Goal: Task Accomplishment & Management: Use online tool/utility

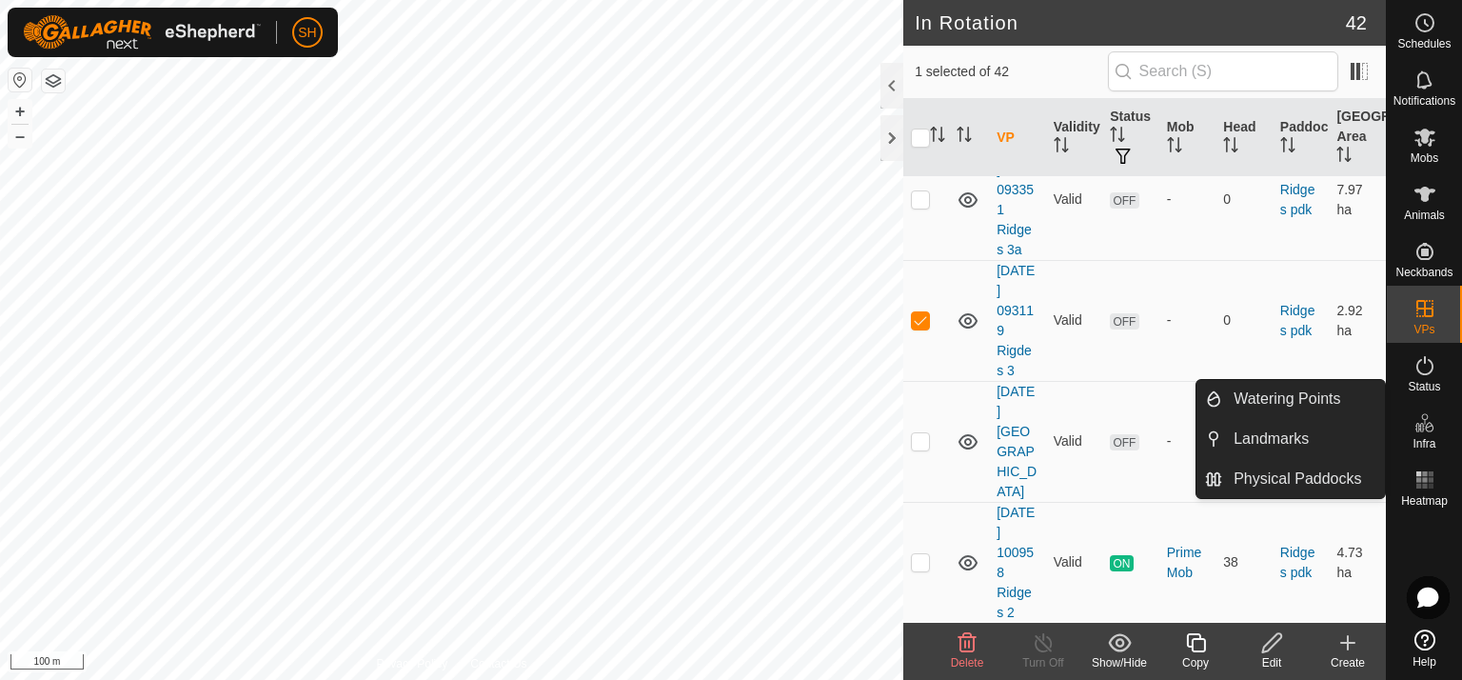
scroll to position [1989, 0]
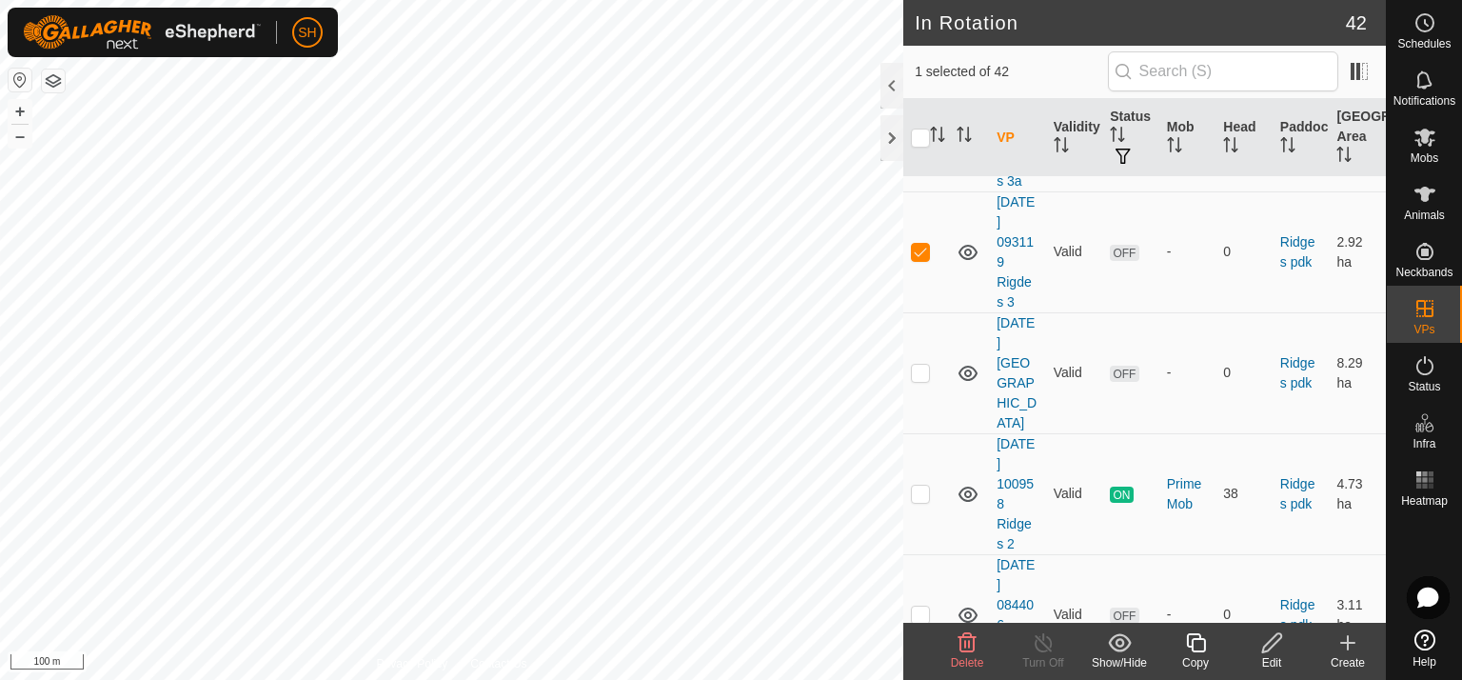
click at [1271, 645] on icon at bounding box center [1272, 642] width 24 height 23
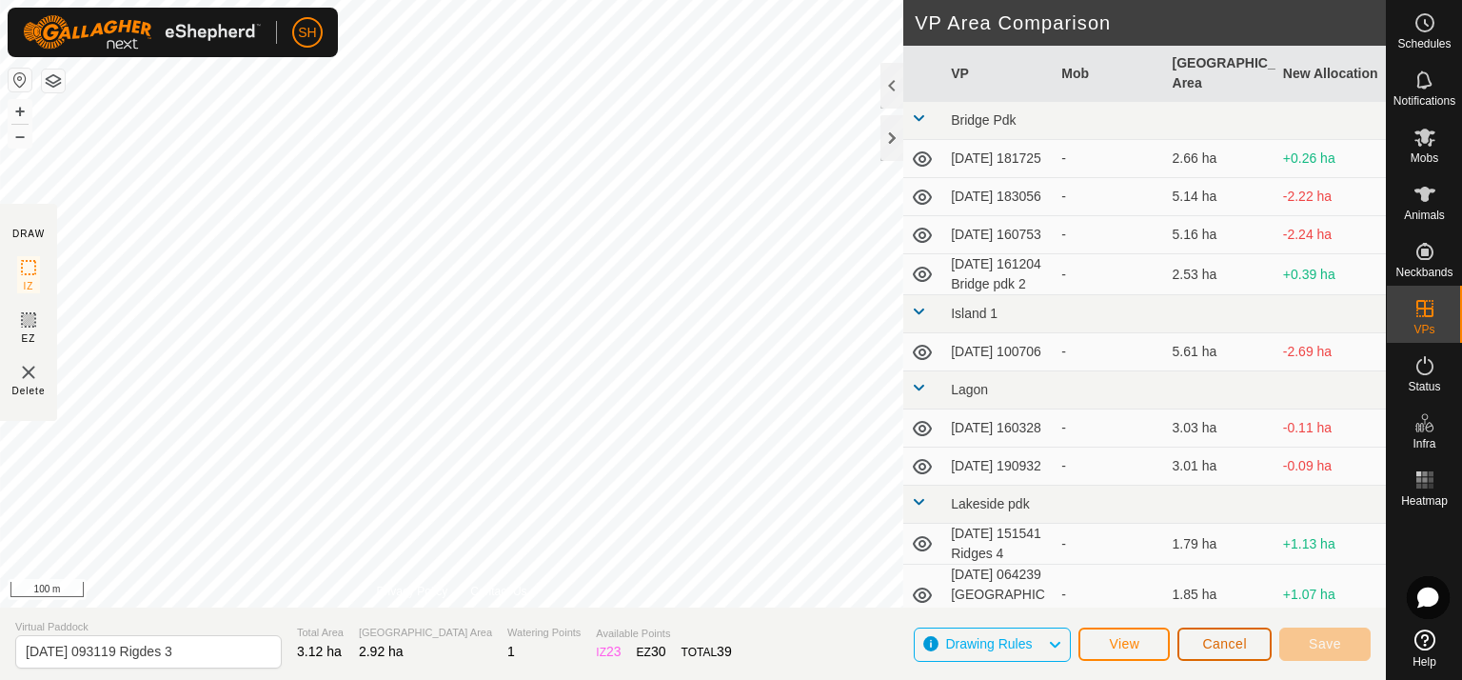
click at [1232, 643] on span "Cancel" at bounding box center [1224, 643] width 45 height 15
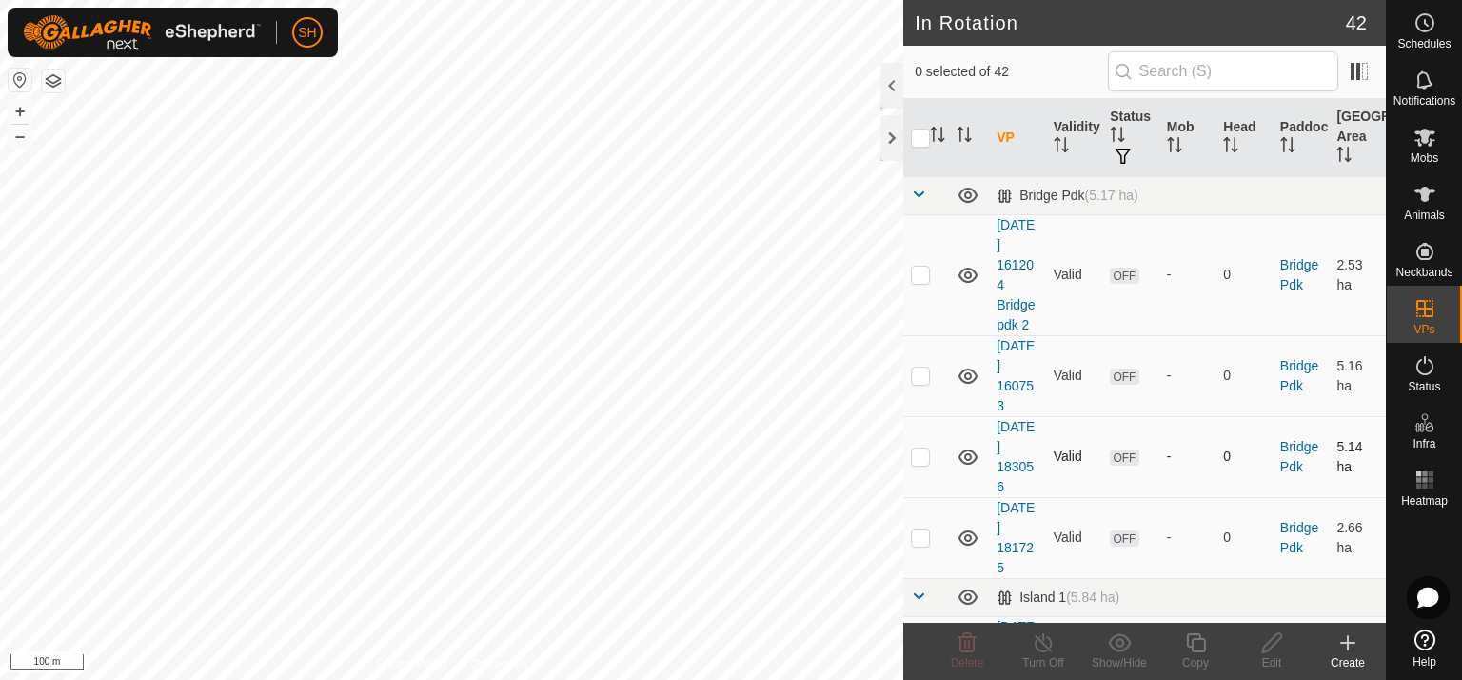
checkbox input "true"
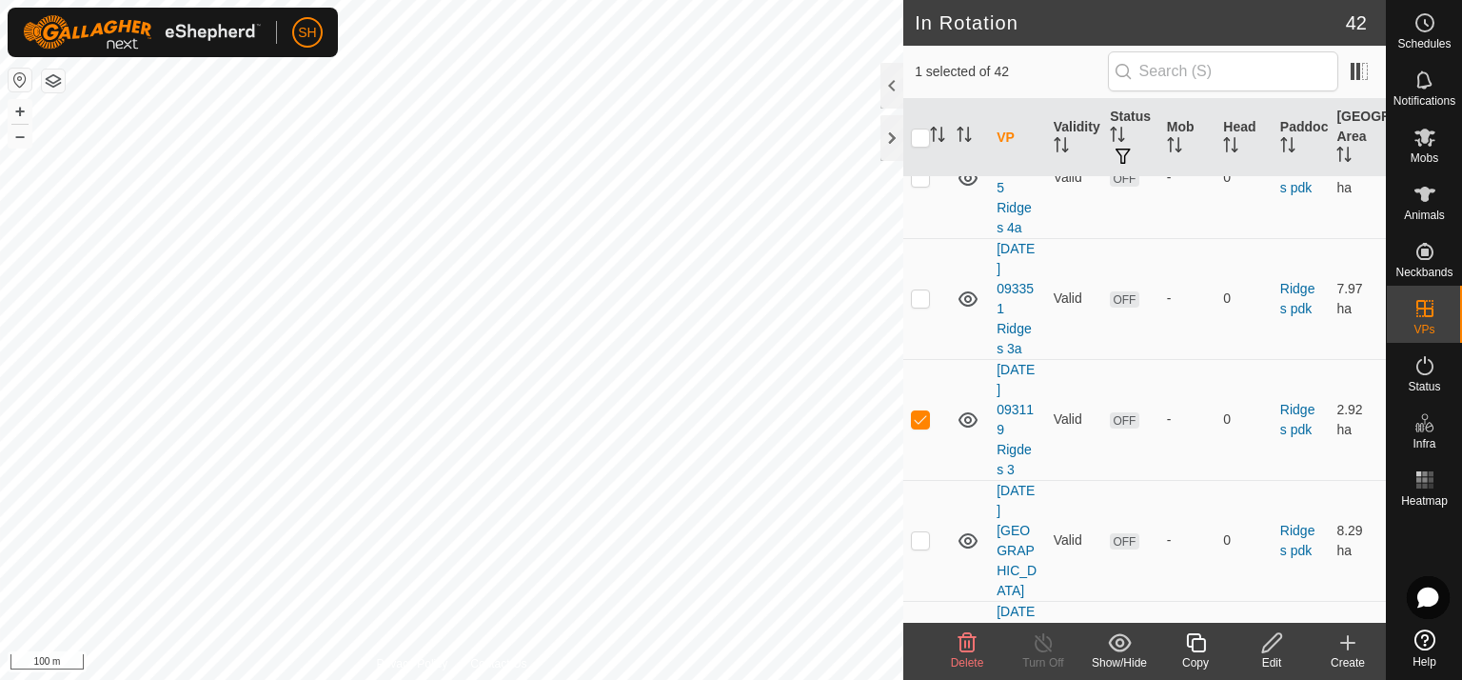
scroll to position [1814, 0]
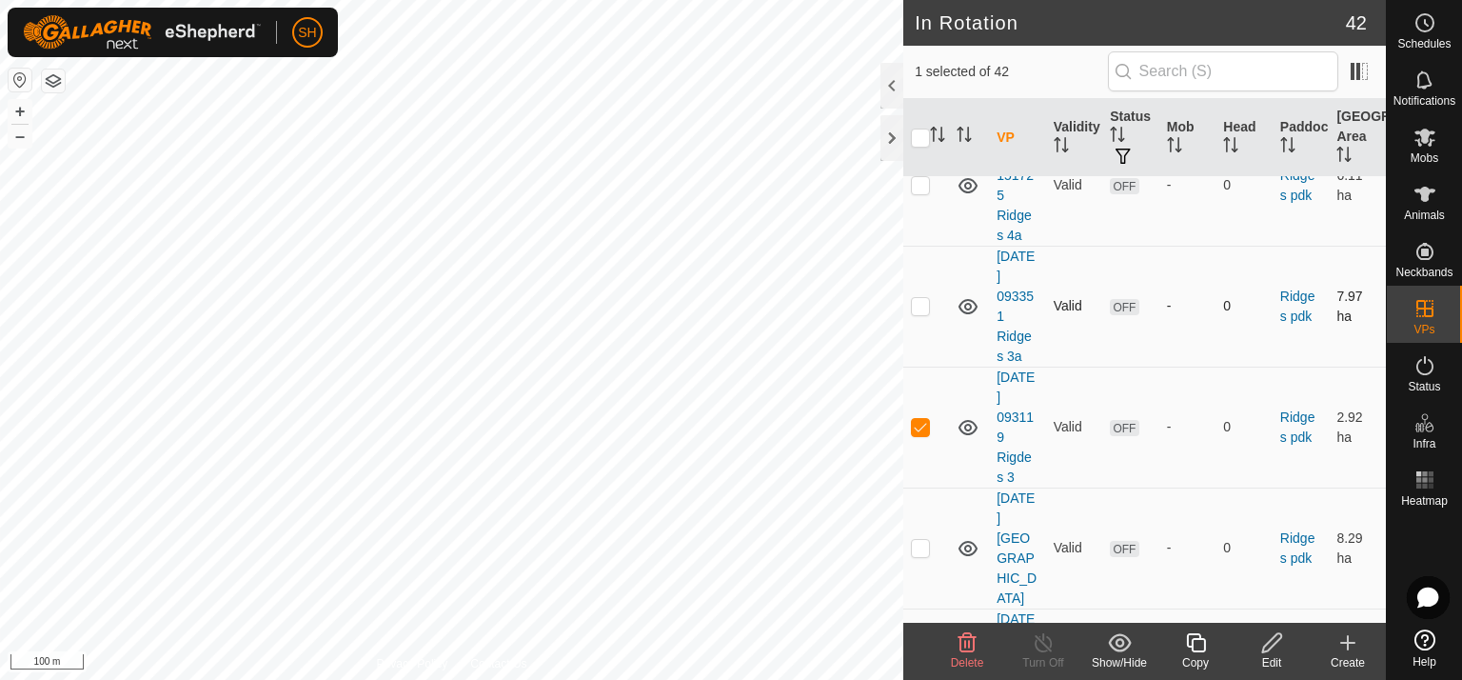
click at [920, 298] on p-checkbox at bounding box center [920, 305] width 19 height 15
checkbox input "true"
click at [919, 419] on p-checkbox at bounding box center [920, 426] width 19 height 15
checkbox input "false"
click at [926, 246] on td at bounding box center [926, 306] width 46 height 121
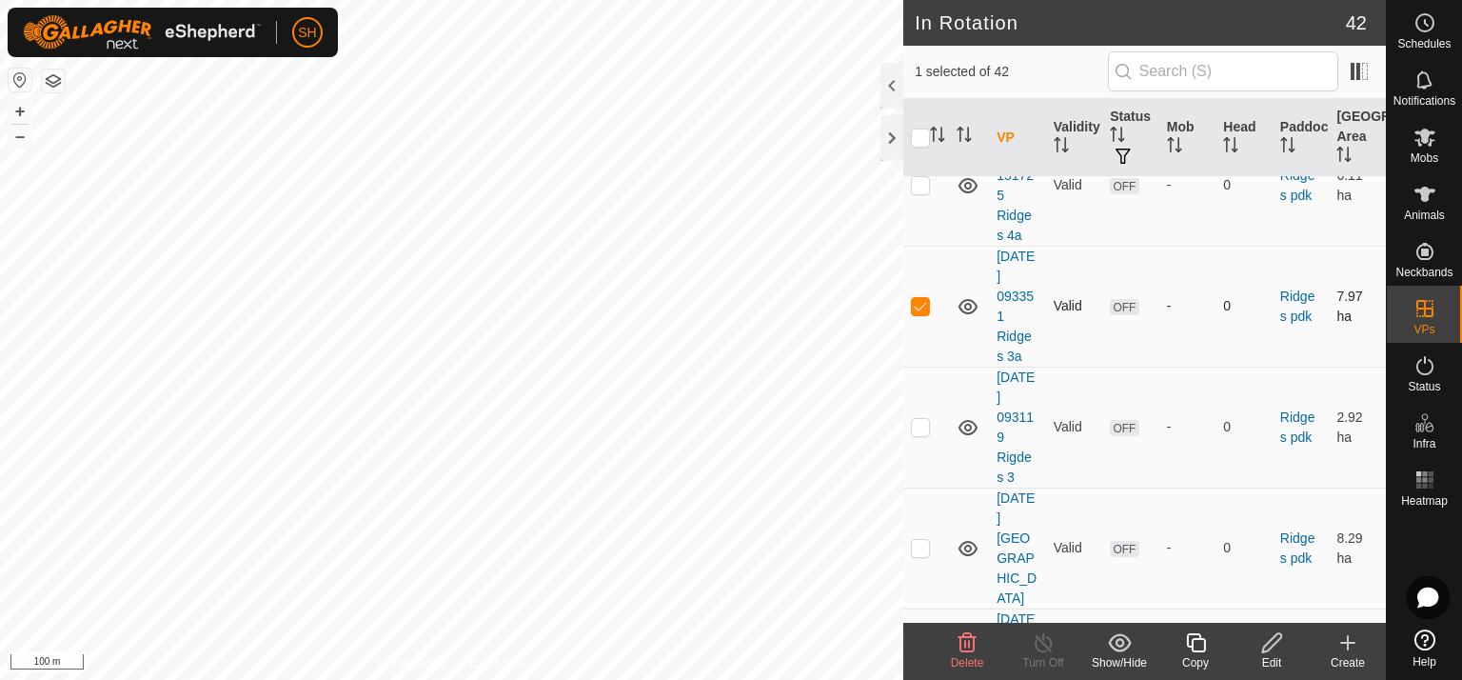
checkbox input "false"
click at [1424, 140] on icon at bounding box center [1425, 138] width 21 height 18
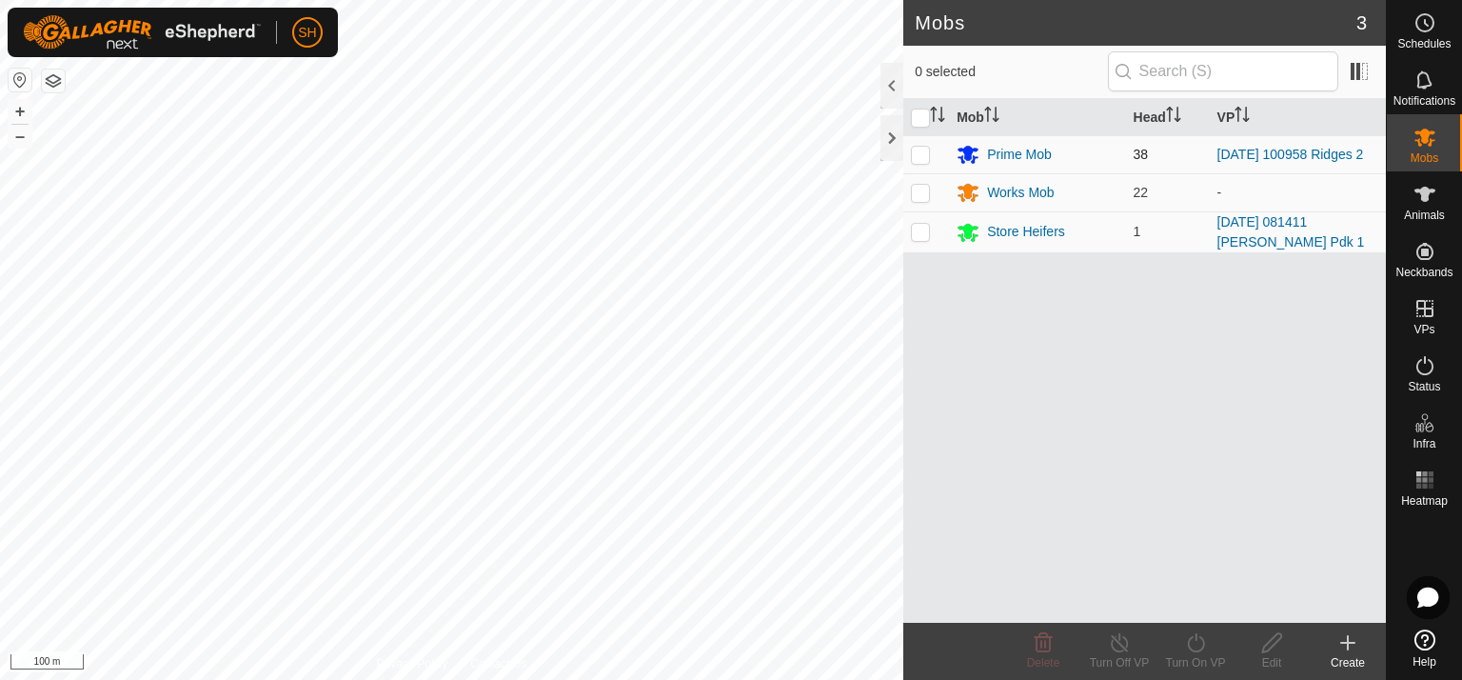
click at [916, 151] on p-checkbox at bounding box center [920, 154] width 19 height 15
checkbox input "true"
click at [1194, 642] on icon at bounding box center [1196, 642] width 24 height 23
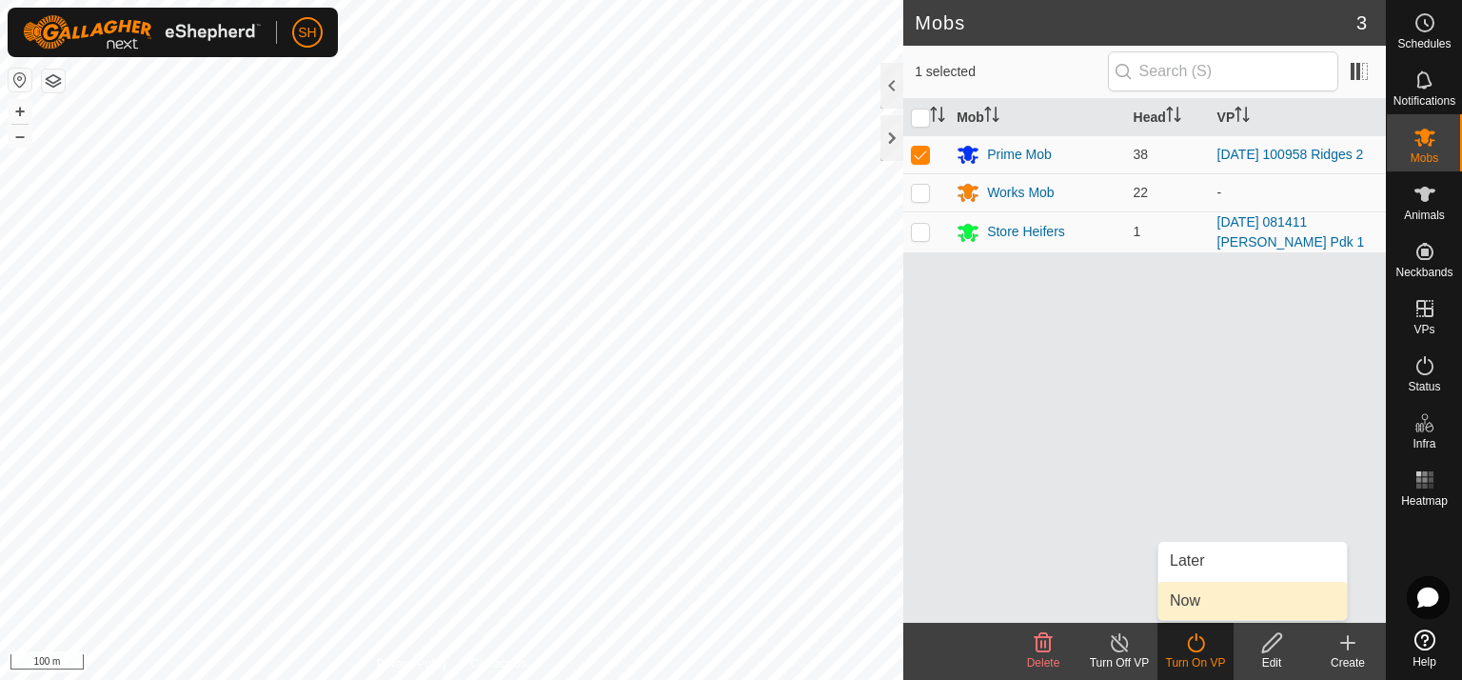
click at [1196, 599] on link "Now" at bounding box center [1253, 601] width 189 height 38
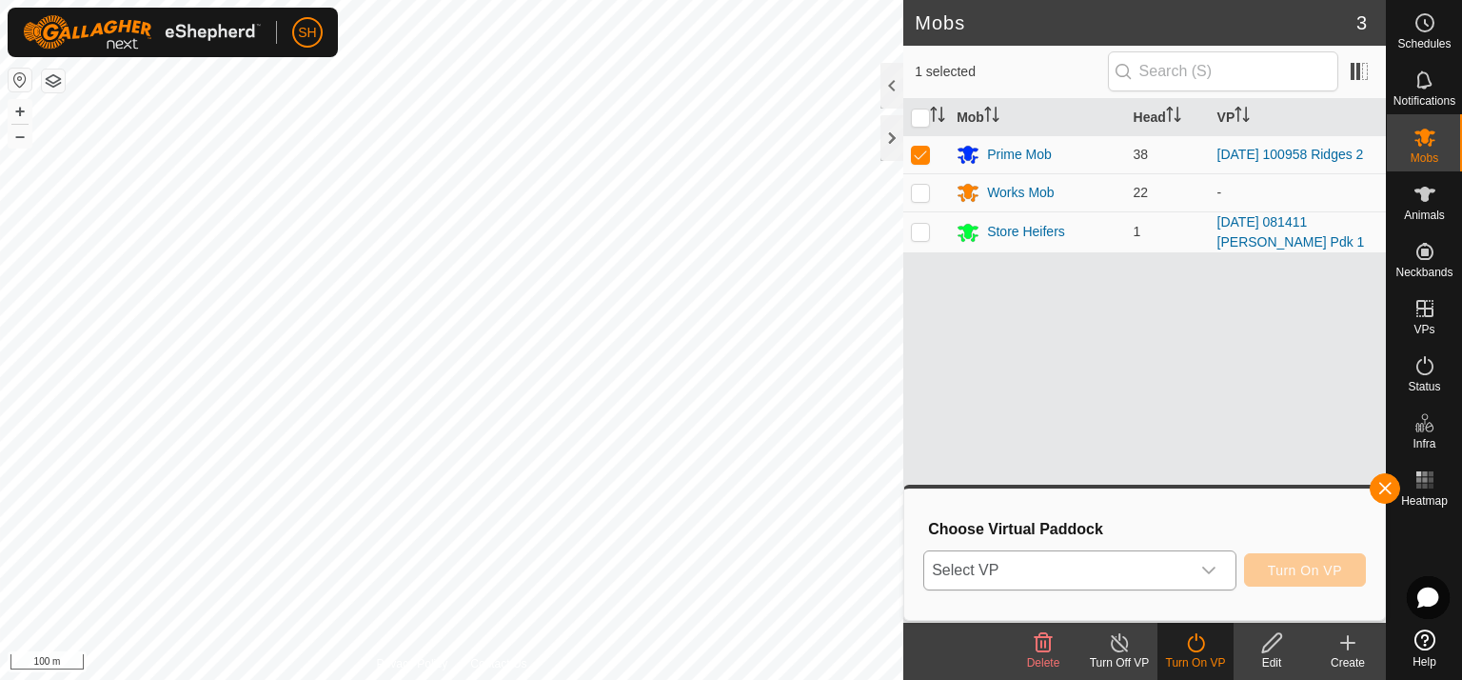
click at [1219, 561] on div "dropdown trigger" at bounding box center [1209, 570] width 38 height 38
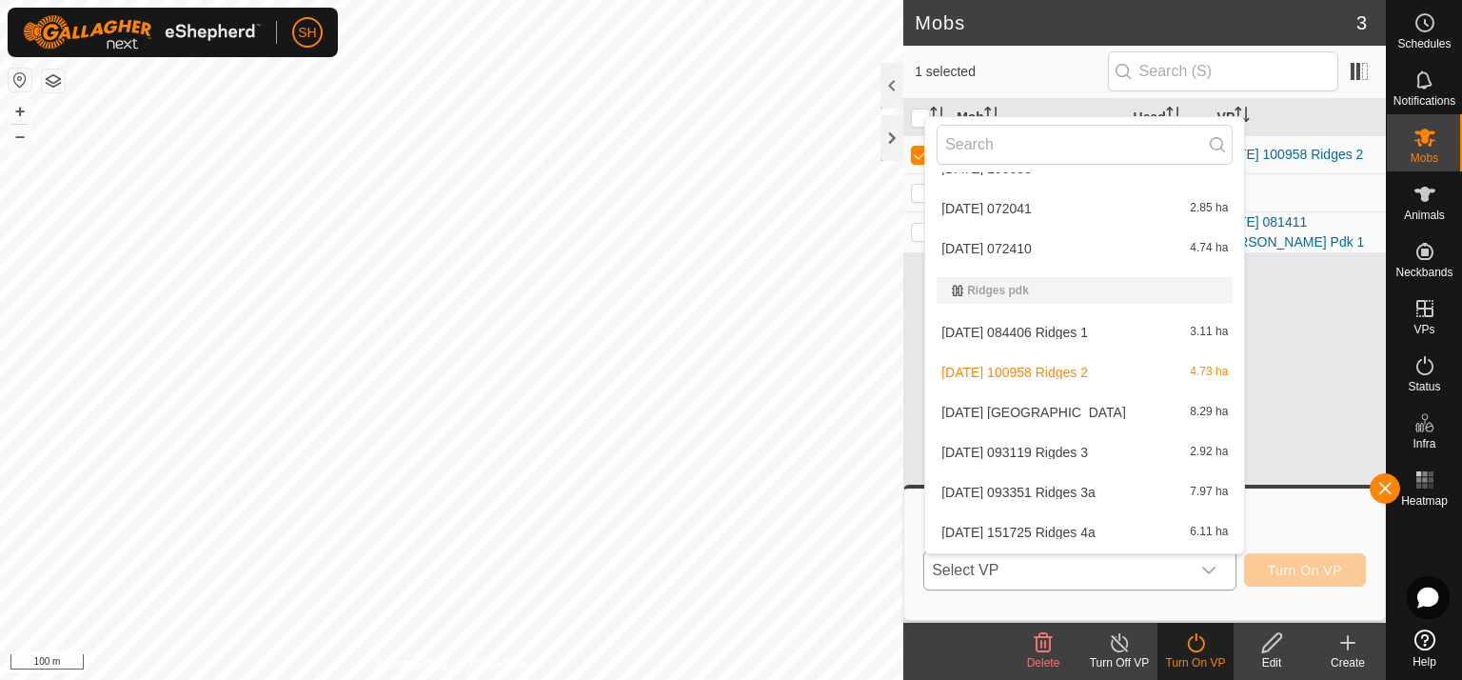
scroll to position [720, 0]
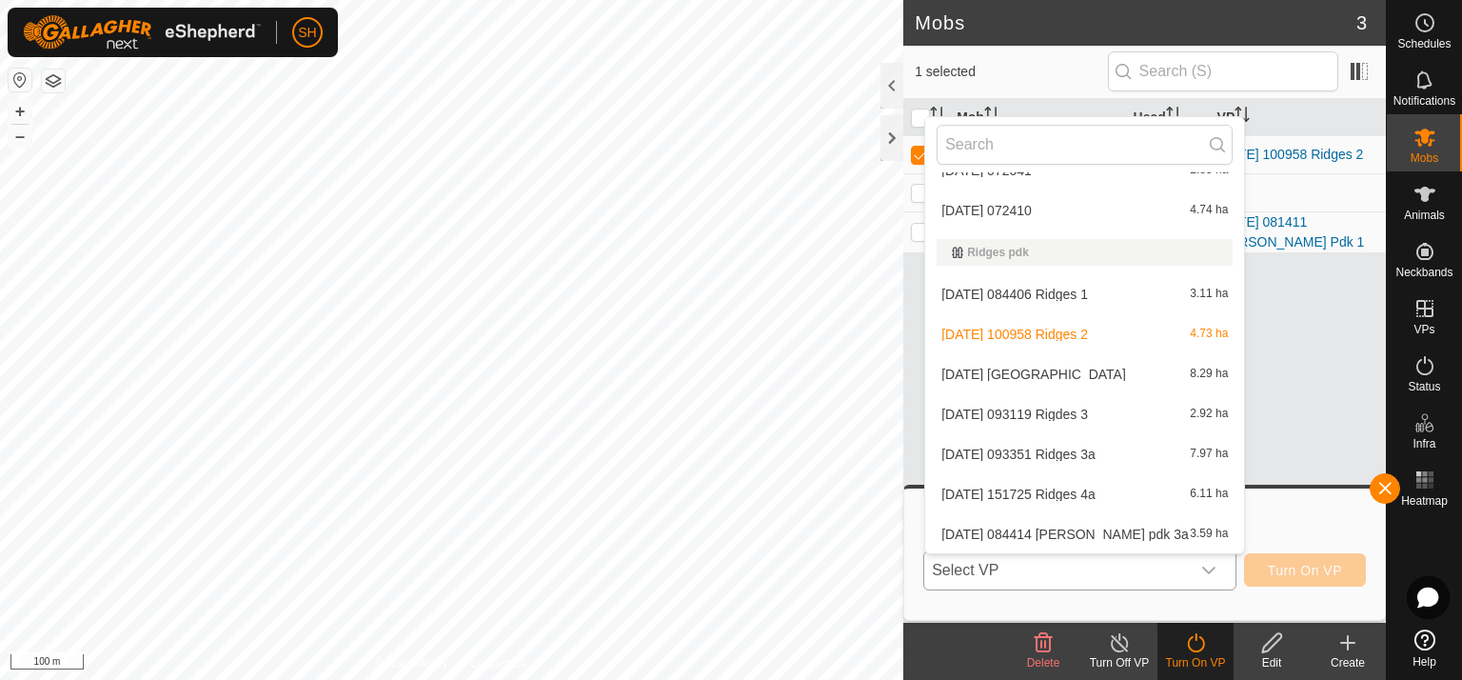
click at [1029, 448] on li "[DATE] 093351 Ridges 3a 7.97 ha" at bounding box center [1084, 454] width 319 height 38
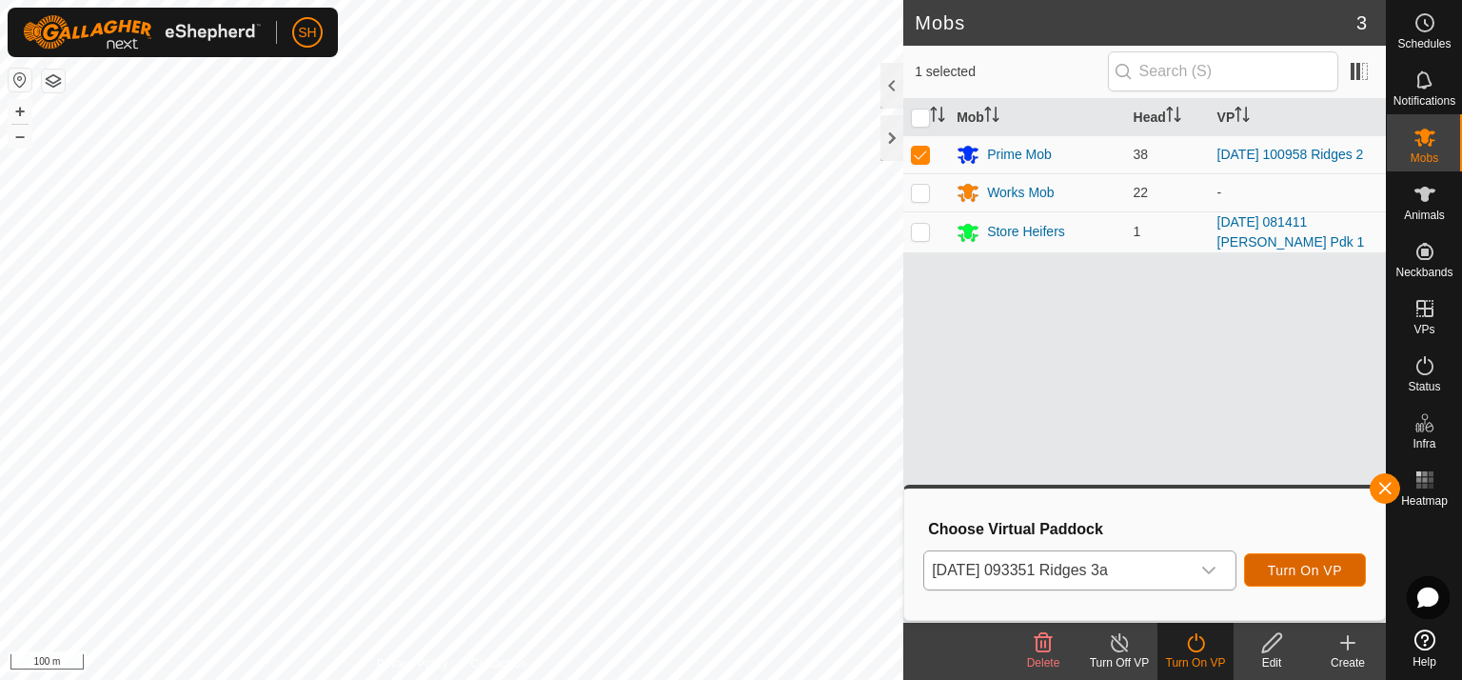
click at [1313, 569] on span "Turn On VP" at bounding box center [1305, 570] width 74 height 15
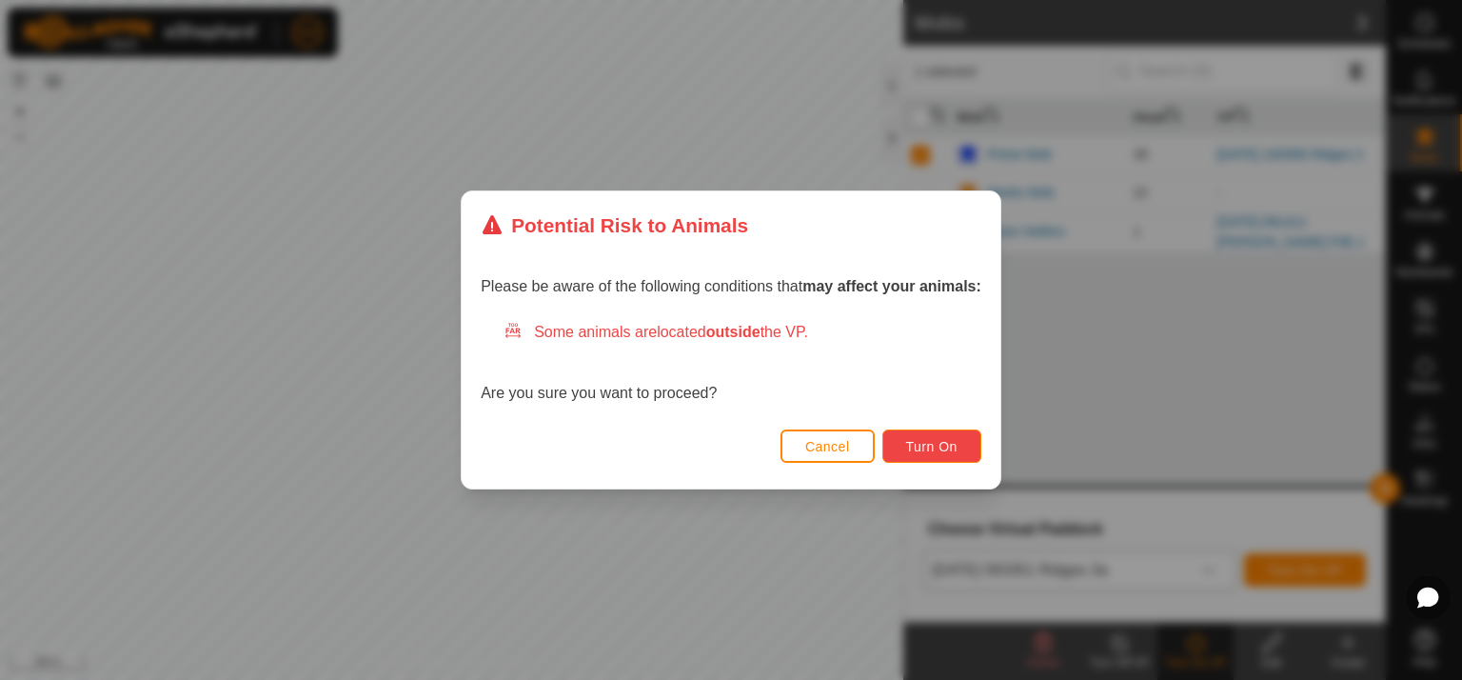
click at [947, 453] on span "Turn On" at bounding box center [931, 446] width 51 height 15
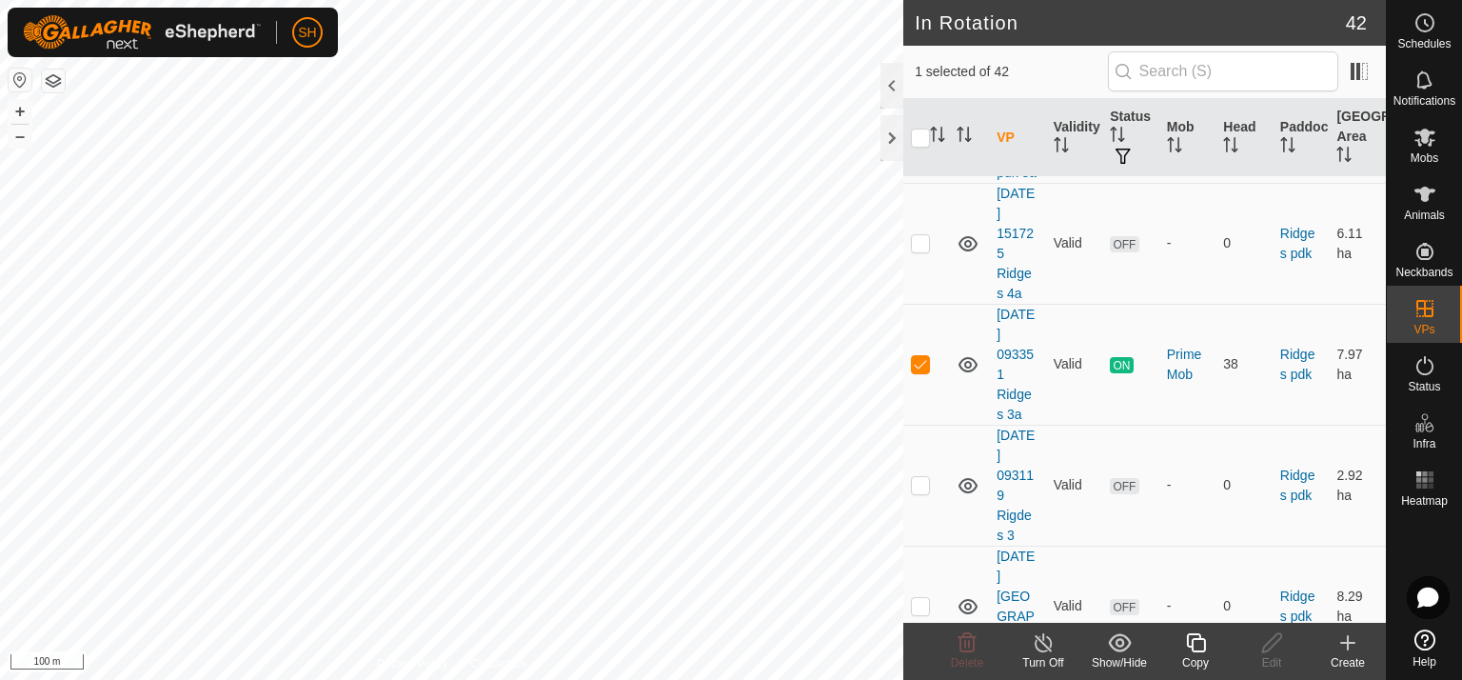
scroll to position [1852, 0]
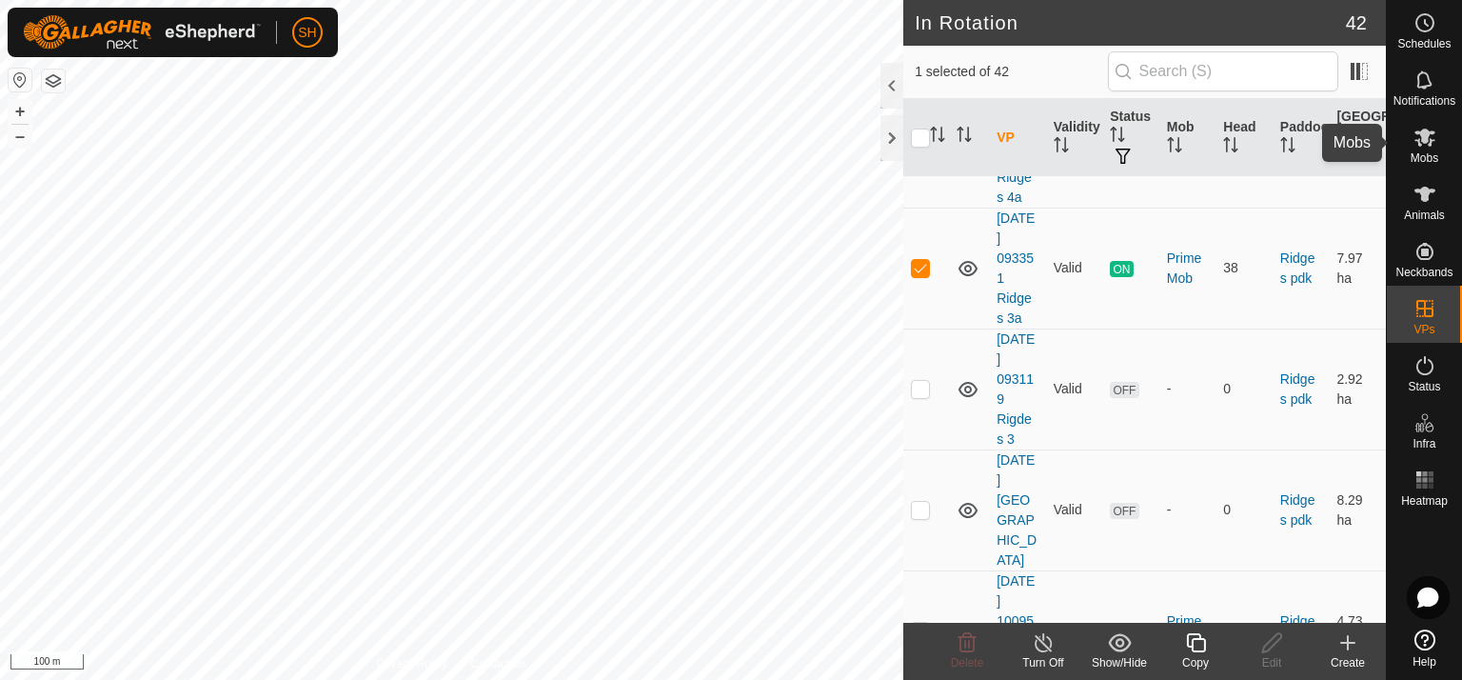
click at [1426, 130] on icon at bounding box center [1425, 138] width 21 height 18
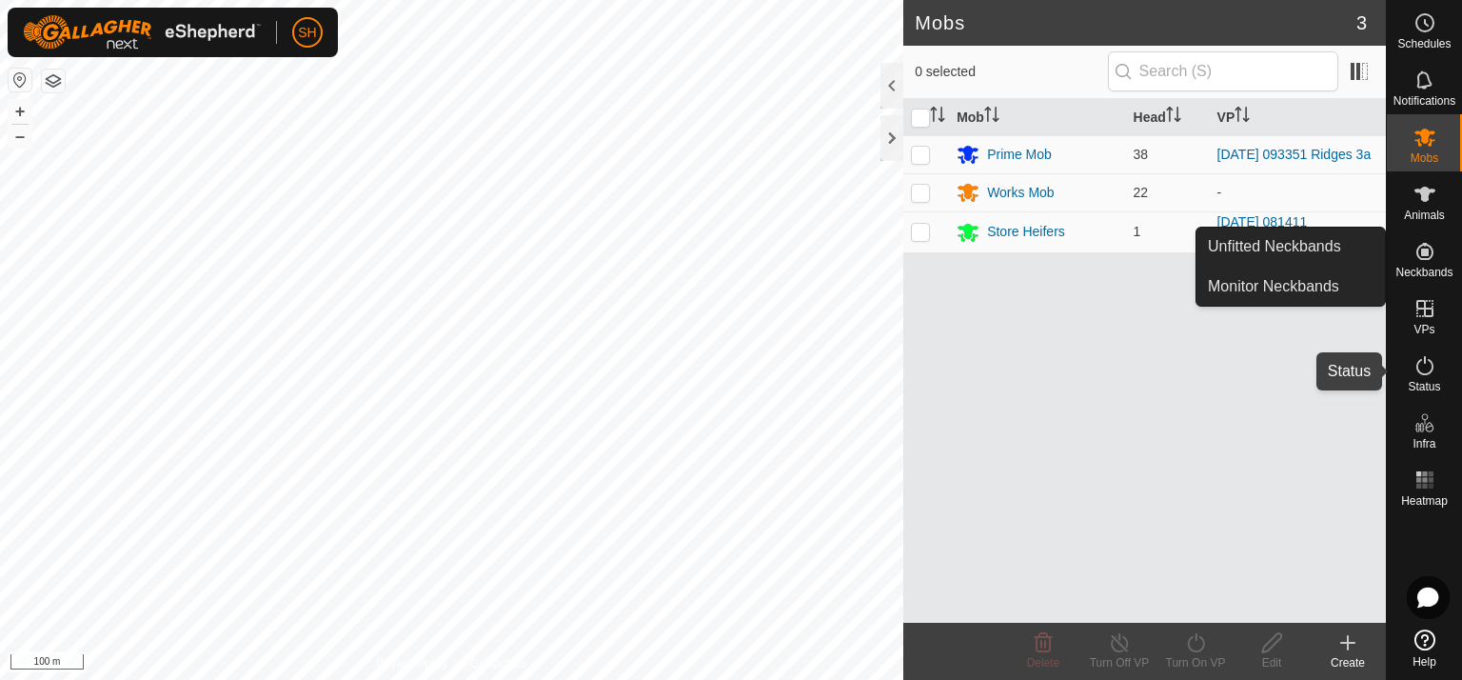
click at [1424, 366] on icon at bounding box center [1425, 365] width 23 height 23
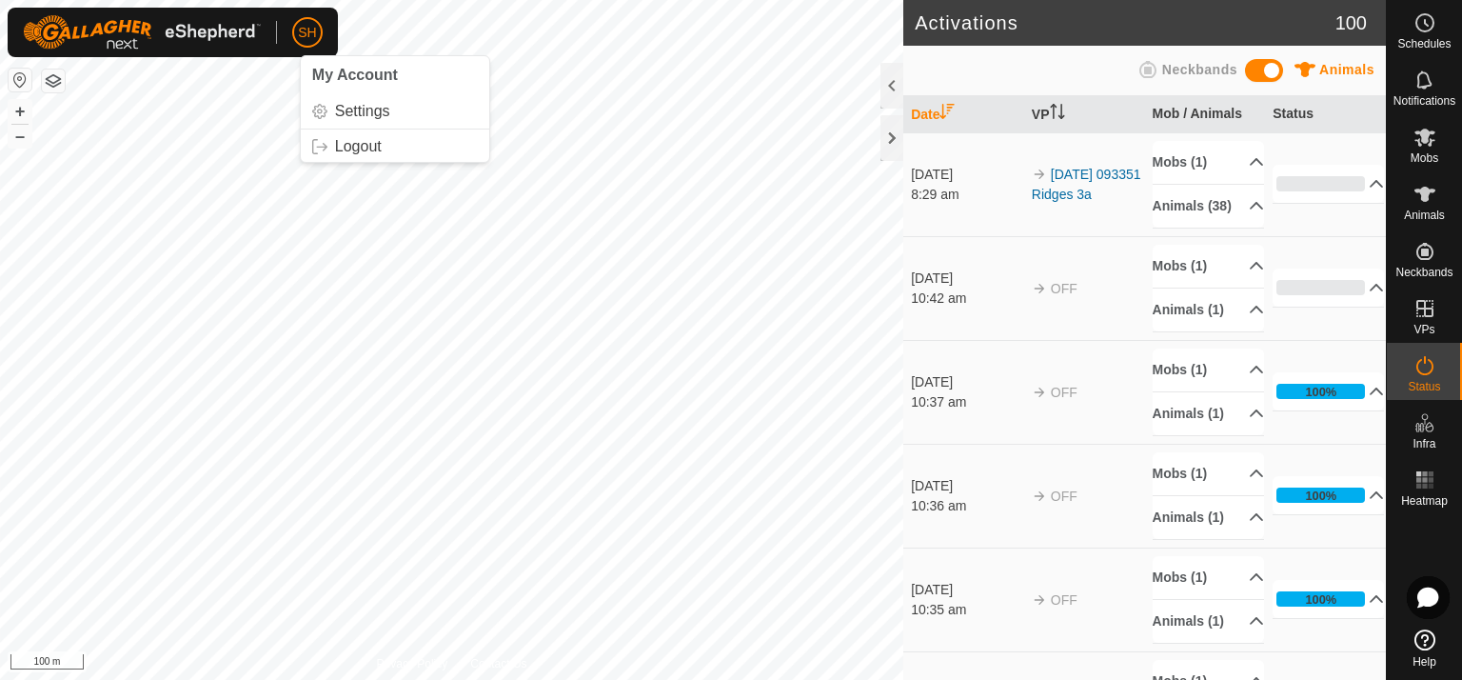
click at [305, 35] on span "SH" at bounding box center [307, 33] width 18 height 20
click at [345, 148] on link "Logout" at bounding box center [395, 146] width 189 height 30
